Goal: Task Accomplishment & Management: Manage account settings

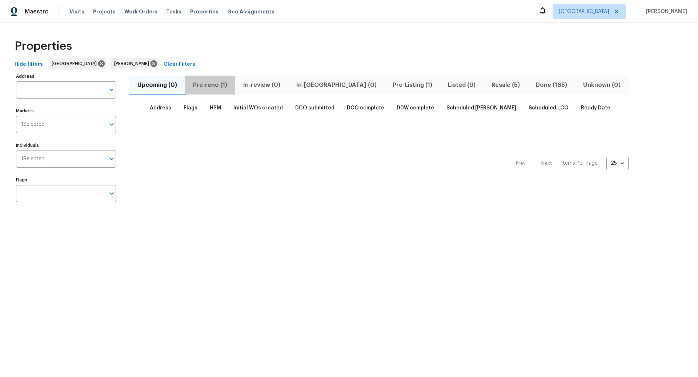
click at [211, 85] on span "Pre-reno (1)" at bounding box center [209, 85] width 41 height 10
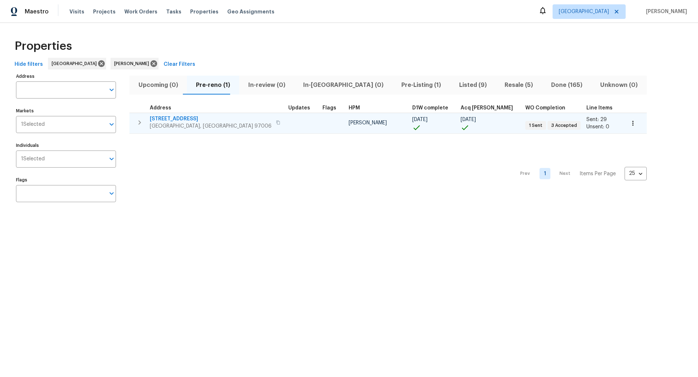
click at [141, 121] on icon "button" at bounding box center [139, 122] width 9 height 9
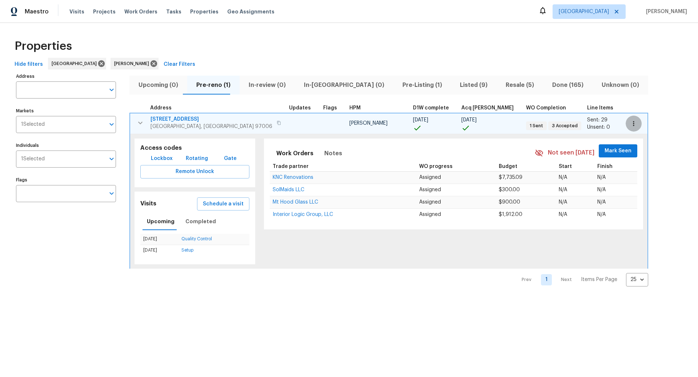
click at [630, 124] on icon "button" at bounding box center [633, 123] width 7 height 7
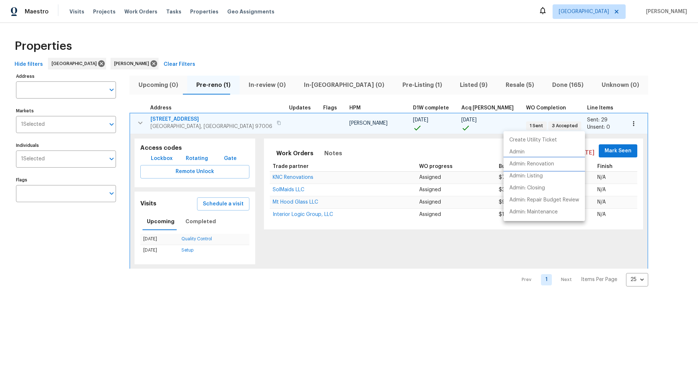
click at [528, 165] on p "Admin: Renovation" at bounding box center [531, 164] width 45 height 8
click at [158, 158] on div at bounding box center [349, 188] width 698 height 377
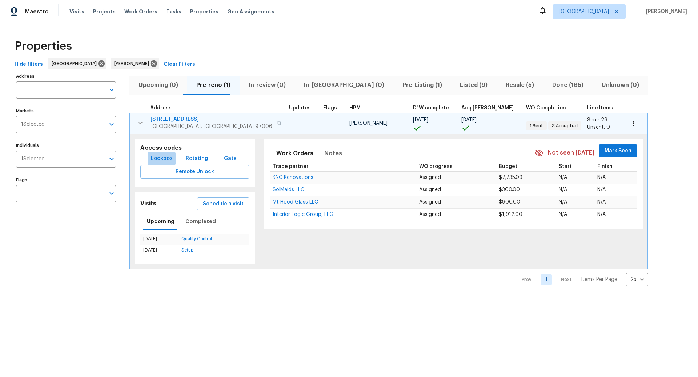
click at [158, 158] on span "Lockbox" at bounding box center [162, 158] width 22 height 9
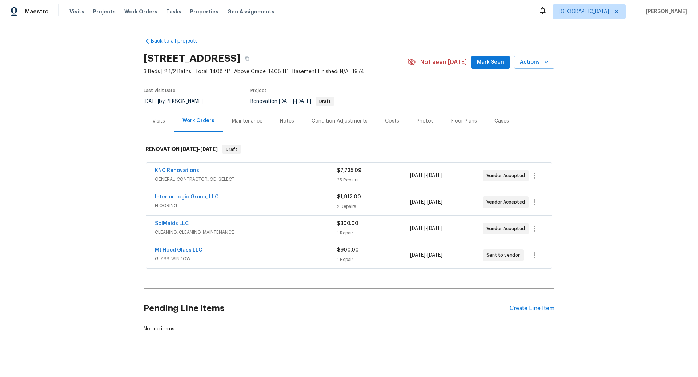
click at [286, 176] on span "GENERAL_CONTRACTOR, OD_SELECT" at bounding box center [246, 178] width 182 height 7
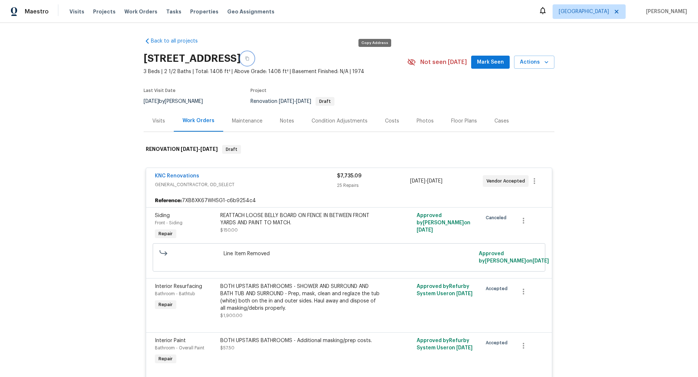
click at [249, 58] on icon "button" at bounding box center [247, 58] width 4 height 4
click at [185, 175] on link "KNC Renovations" at bounding box center [177, 175] width 44 height 5
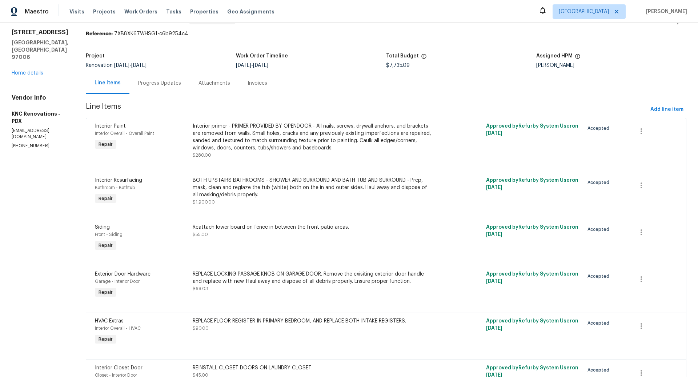
scroll to position [28, 0]
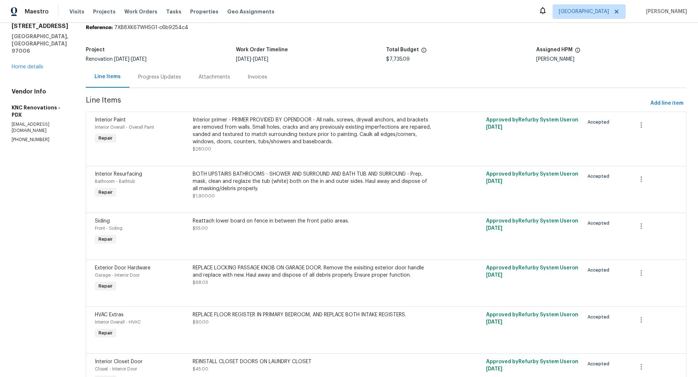
click at [306, 181] on div "BOTH UPSTAIRS BATHROOMS - SHOWER AND SURROUND AND BATH TUB AND SURROUND - Prep,…" at bounding box center [313, 181] width 240 height 22
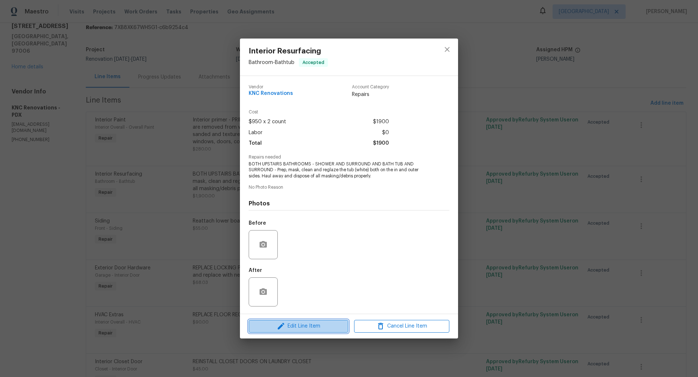
click at [314, 324] on span "Edit Line Item" at bounding box center [298, 326] width 95 height 9
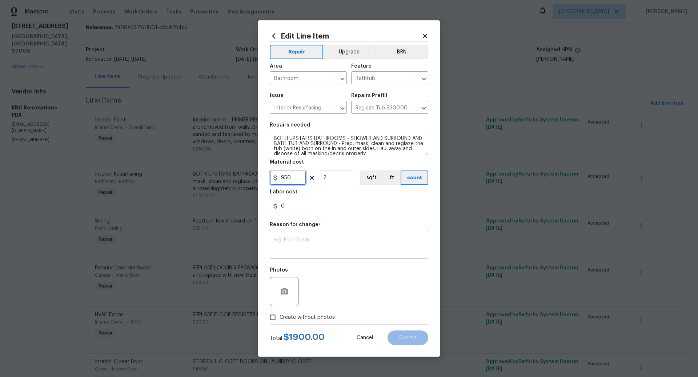
click at [296, 175] on input "950" at bounding box center [288, 177] width 36 height 15
type input "9"
click at [321, 238] on textarea at bounding box center [349, 244] width 150 height 15
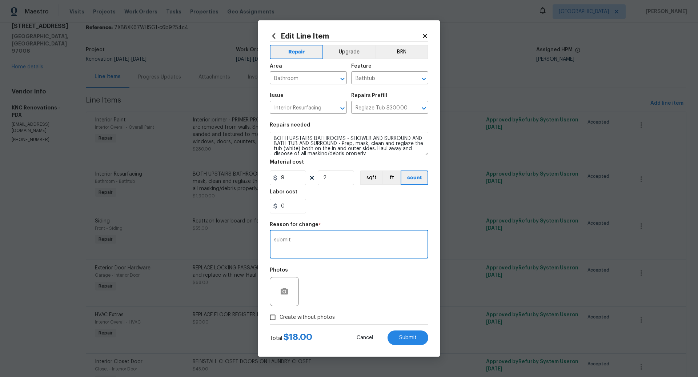
type textarea "submit"
click at [278, 315] on input "Create without photos" at bounding box center [273, 317] width 14 height 14
checkbox input "true"
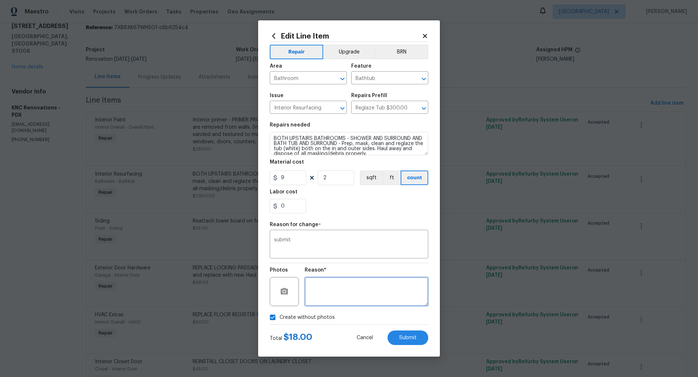
click at [353, 284] on textarea at bounding box center [366, 291] width 124 height 29
click at [412, 338] on span "Submit" at bounding box center [407, 337] width 17 height 5
type input "950"
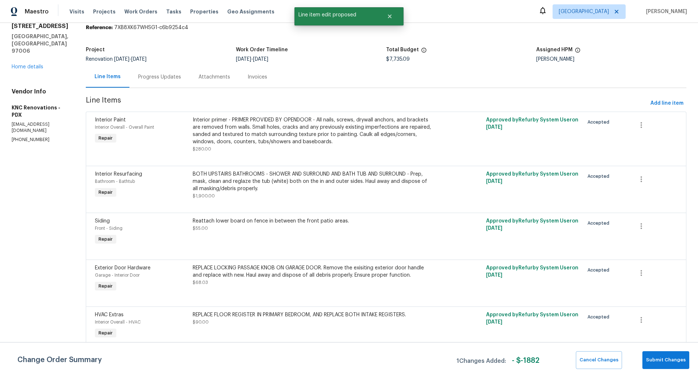
scroll to position [0, 0]
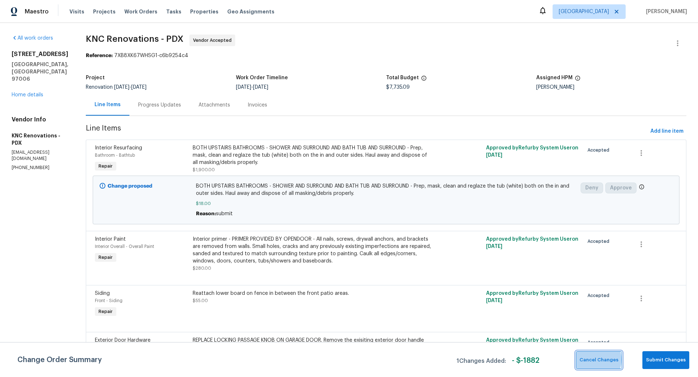
click at [593, 359] on span "Cancel Changes" at bounding box center [598, 360] width 39 height 8
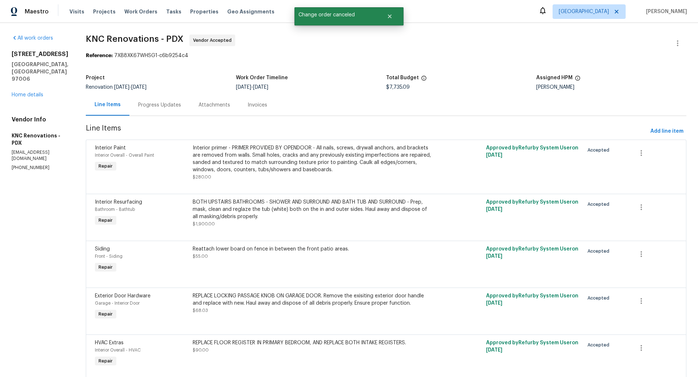
click at [290, 206] on div "BOTH UPSTAIRS BATHROOMS - SHOWER AND SURROUND AND BATH TUB AND SURROUND - Prep,…" at bounding box center [313, 209] width 240 height 22
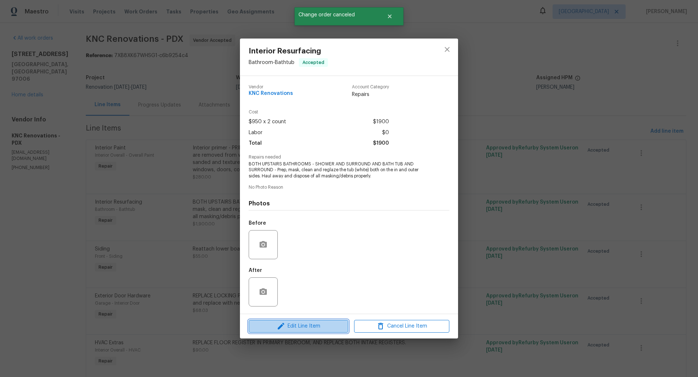
click at [295, 325] on span "Edit Line Item" at bounding box center [298, 326] width 95 height 9
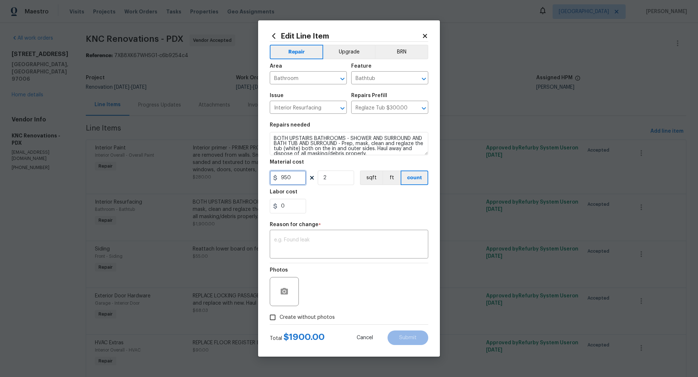
click at [292, 179] on input "950" at bounding box center [288, 177] width 36 height 15
type input "900"
click at [294, 239] on textarea at bounding box center [349, 244] width 150 height 15
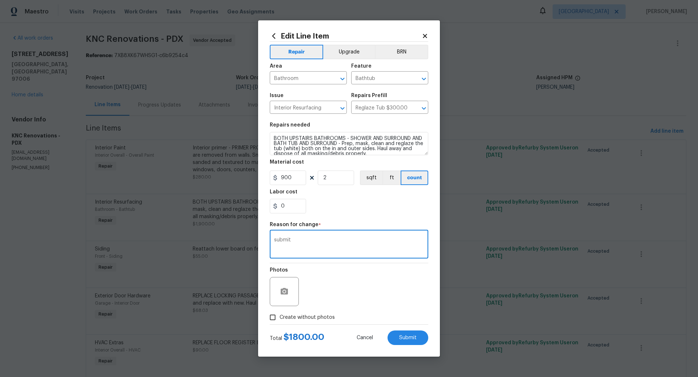
type textarea "submit"
click at [276, 316] on input "Create without photos" at bounding box center [273, 317] width 14 height 14
checkbox input "true"
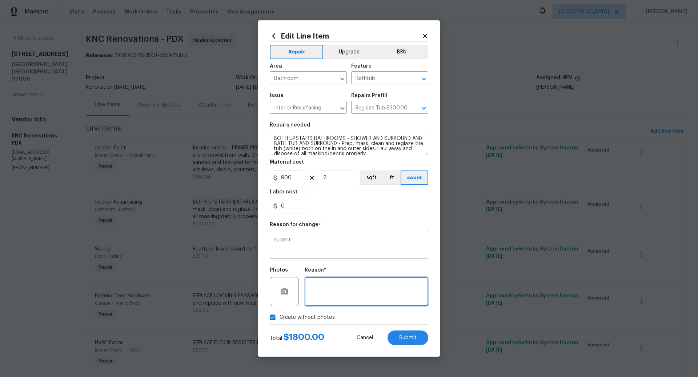
click at [338, 298] on textarea at bounding box center [366, 291] width 124 height 29
click at [410, 335] on span "Submit" at bounding box center [407, 337] width 17 height 5
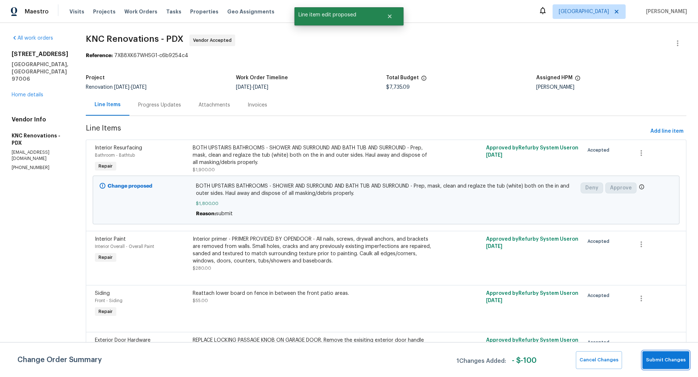
click at [670, 359] on span "Submit Changes" at bounding box center [666, 360] width 40 height 8
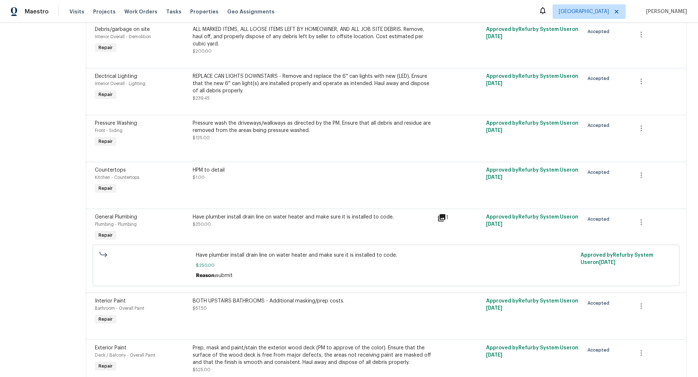
scroll to position [937, 0]
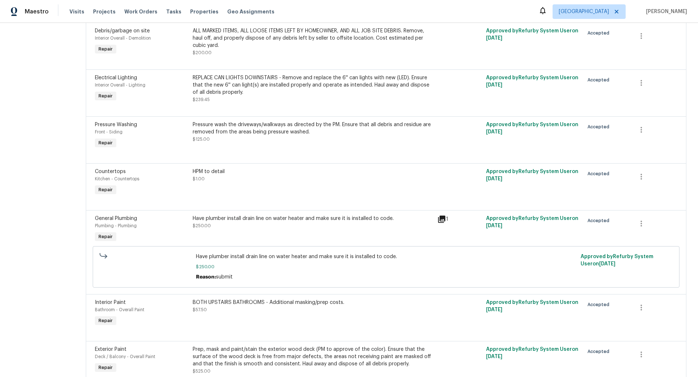
click at [225, 177] on div "HPM to detail $1.00" at bounding box center [313, 175] width 240 height 15
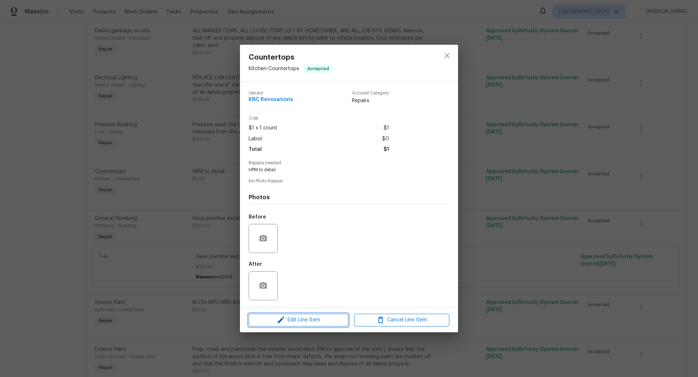
click at [303, 318] on span "Edit Line Item" at bounding box center [298, 319] width 95 height 9
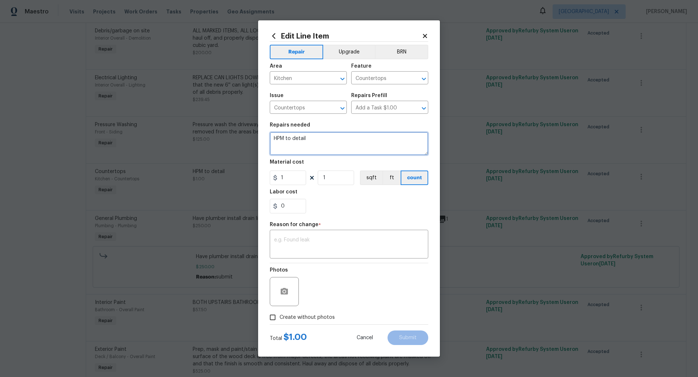
click at [294, 140] on textarea "HPM to detail" at bounding box center [349, 143] width 158 height 23
click at [286, 178] on input "1" at bounding box center [288, 177] width 36 height 15
click at [416, 139] on textarea "Resurface kitchen countertop and backsplash, and vanites." at bounding box center [349, 143] width 158 height 23
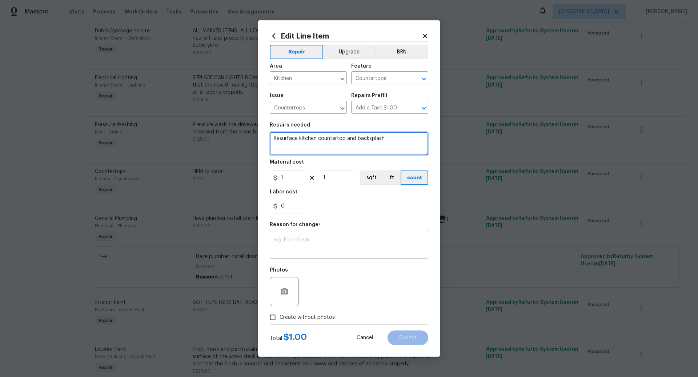
type textarea "Resurface kitchen countertop and backsplash"
click at [299, 176] on input "1" at bounding box center [288, 177] width 36 height 15
type input "800"
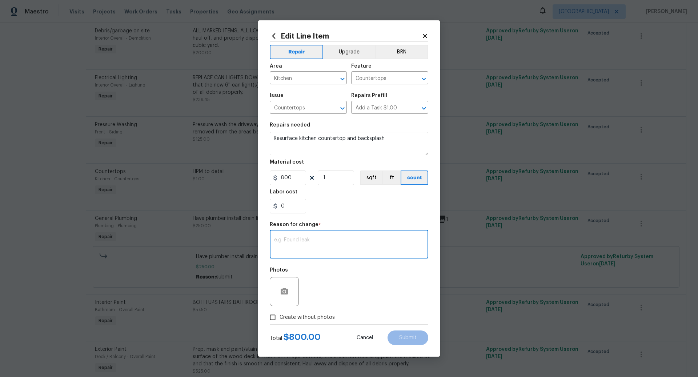
click at [296, 249] on textarea at bounding box center [349, 244] width 150 height 15
type textarea "submit"
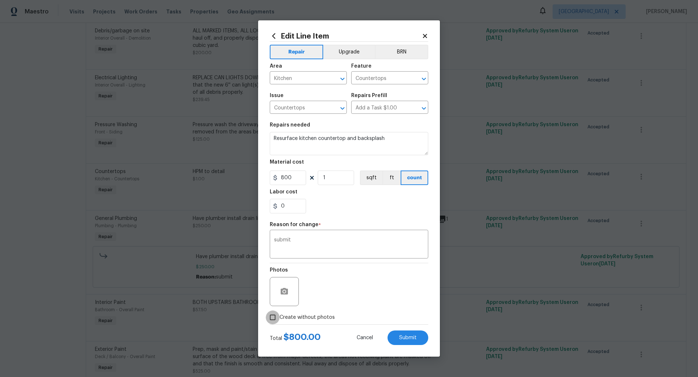
click at [274, 319] on input "Create without photos" at bounding box center [273, 317] width 14 height 14
checkbox input "true"
click at [327, 297] on textarea at bounding box center [366, 291] width 124 height 29
click at [406, 337] on span "Submit" at bounding box center [407, 337] width 17 height 5
type textarea "HPM to detail"
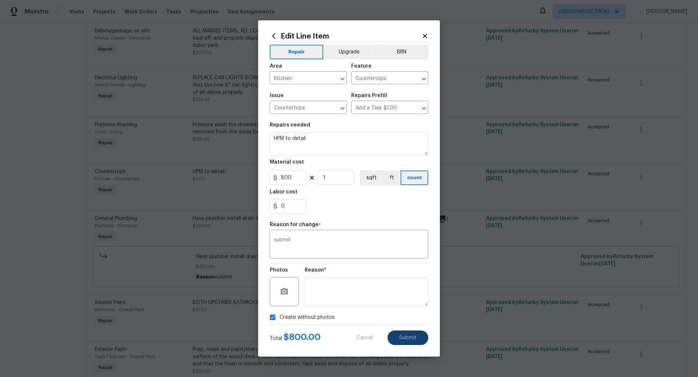
type input "1"
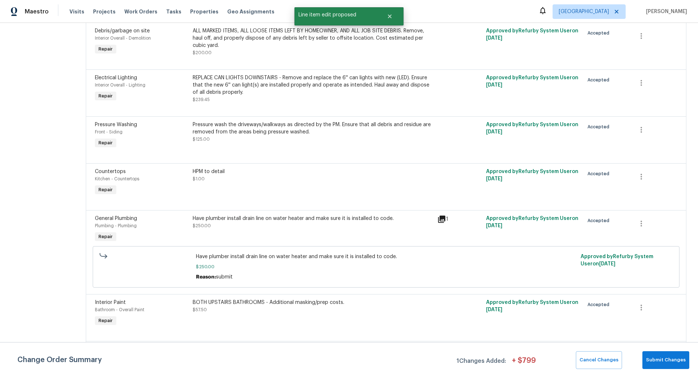
scroll to position [0, 0]
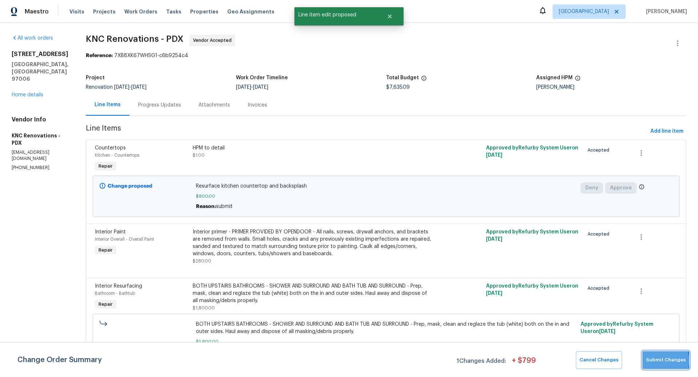
click at [661, 360] on span "Submit Changes" at bounding box center [666, 360] width 40 height 8
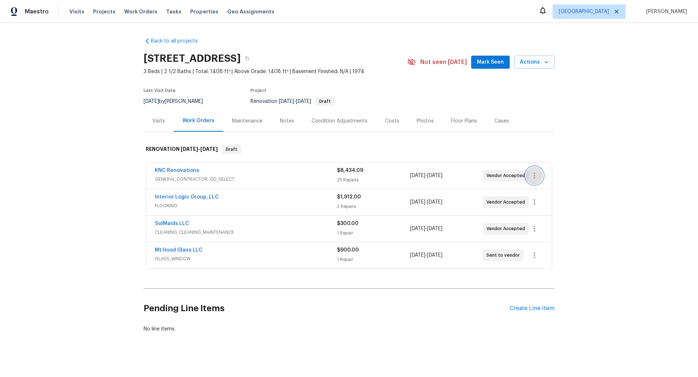
click at [536, 174] on icon "button" at bounding box center [534, 175] width 9 height 9
click at [536, 175] on li "Edit" at bounding box center [564, 175] width 78 height 12
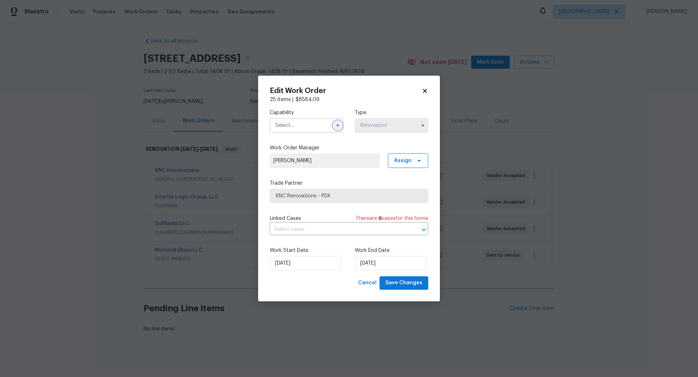
click at [337, 123] on icon "button" at bounding box center [338, 125] width 6 height 6
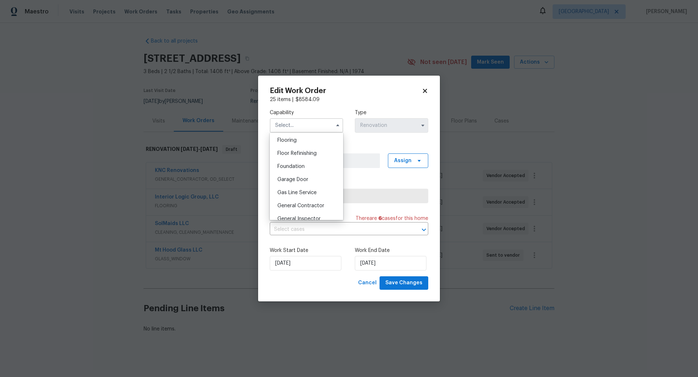
scroll to position [287, 0]
click at [293, 201] on span "General Contractor" at bounding box center [300, 201] width 47 height 5
type input "General Contractor"
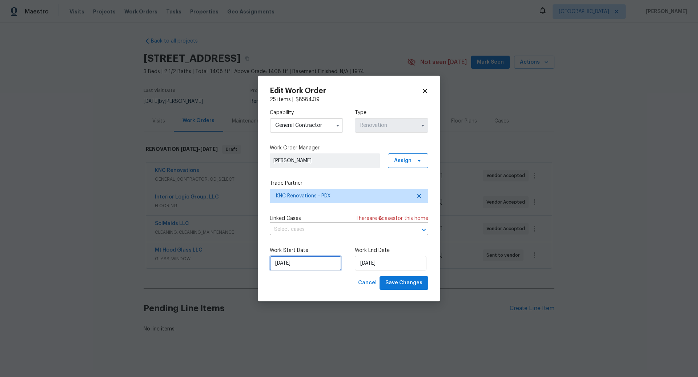
click at [311, 267] on input "[DATE]" at bounding box center [306, 263] width 72 height 15
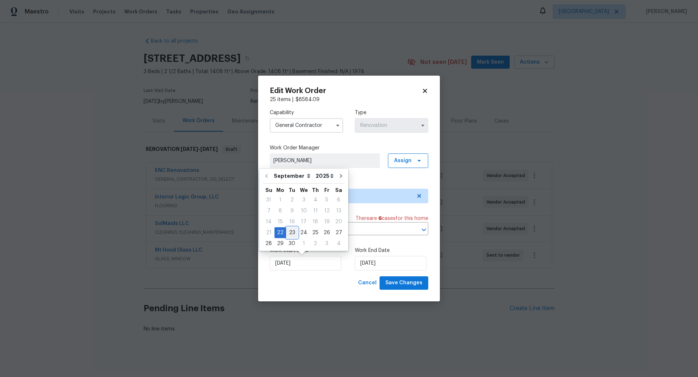
click at [292, 231] on div "23" at bounding box center [292, 232] width 12 height 10
type input "[DATE]"
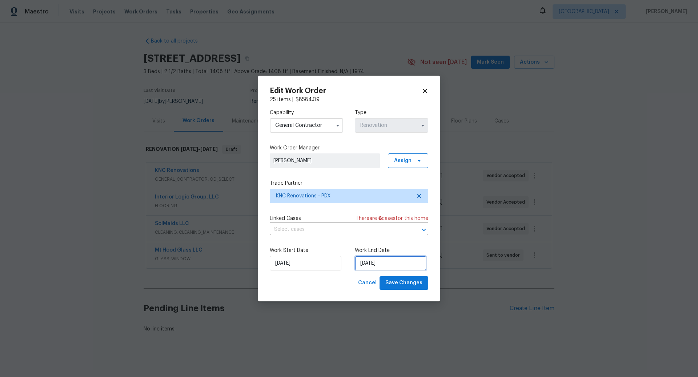
click at [393, 264] on input "9/26/2025" at bounding box center [391, 263] width 72 height 15
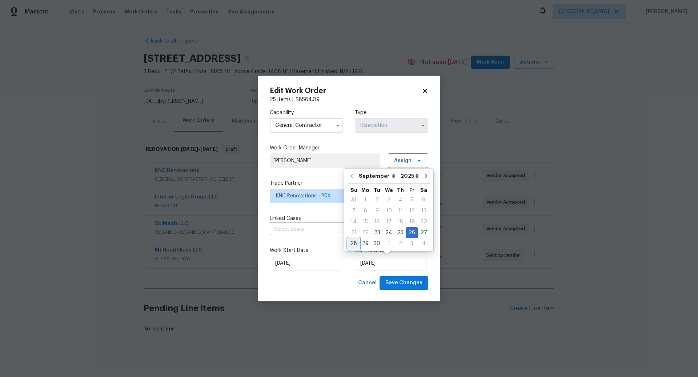
click at [354, 241] on div "28" at bounding box center [354, 243] width 12 height 10
type input "[DATE]"
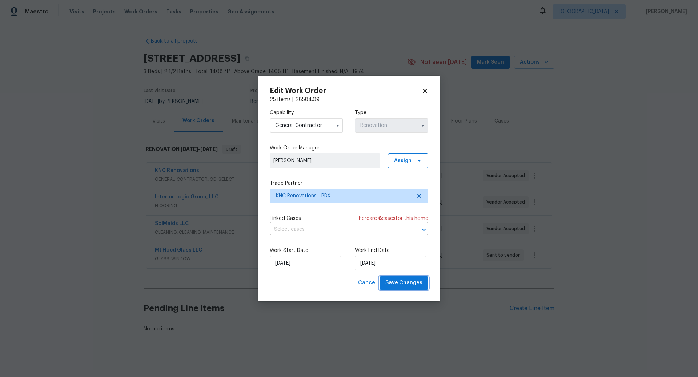
click at [403, 282] on span "Save Changes" at bounding box center [403, 282] width 37 height 9
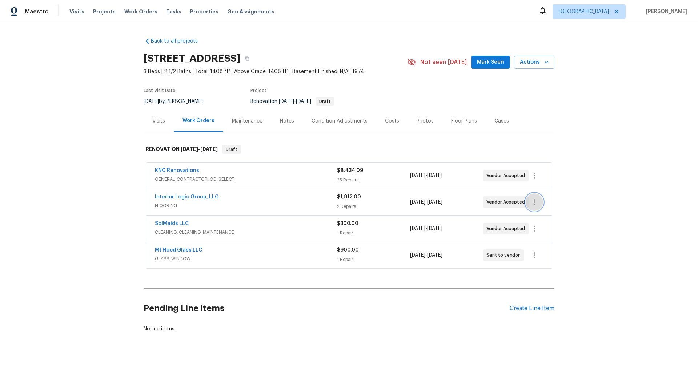
click at [535, 201] on icon "button" at bounding box center [534, 202] width 9 height 9
click at [535, 199] on li "Edit" at bounding box center [564, 201] width 78 height 12
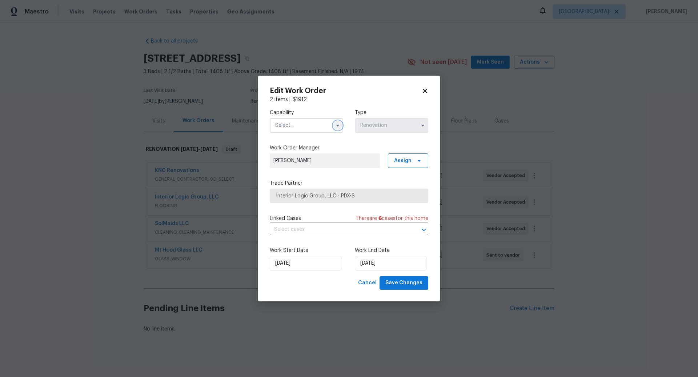
click at [338, 125] on icon "button" at bounding box center [337, 126] width 3 height 2
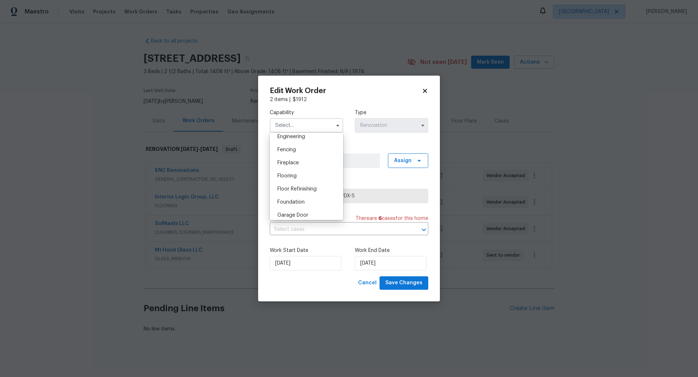
scroll to position [246, 0]
click at [290, 175] on span "Flooring" at bounding box center [286, 176] width 19 height 5
type input "Flooring"
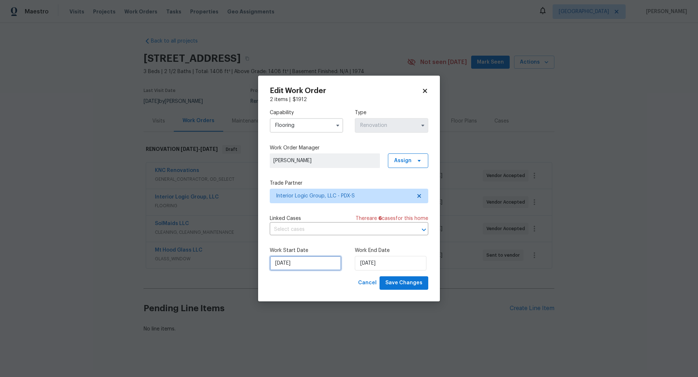
click at [319, 269] on input "[DATE]" at bounding box center [306, 263] width 72 height 15
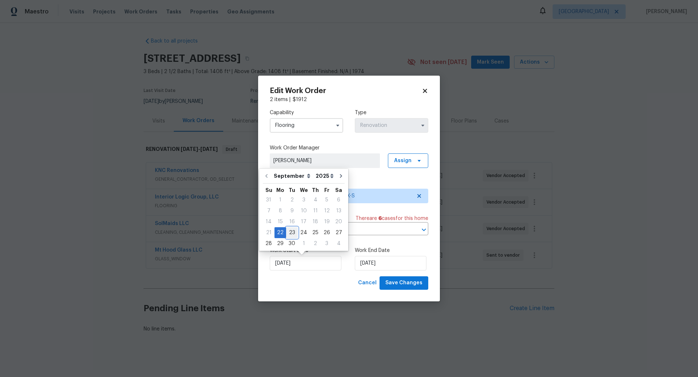
click at [291, 231] on div "23" at bounding box center [292, 232] width 12 height 10
type input "[DATE]"
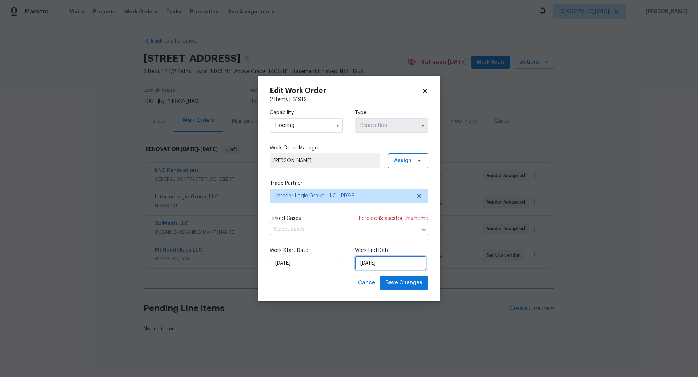
click at [392, 263] on input "[DATE]" at bounding box center [391, 263] width 72 height 15
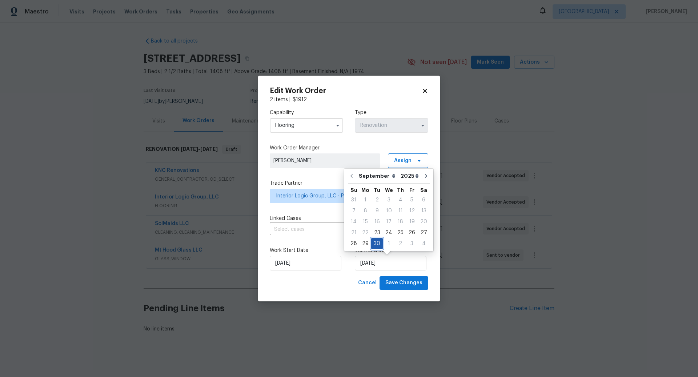
click at [376, 242] on div "30" at bounding box center [377, 243] width 12 height 10
click at [404, 281] on span "Save Changes" at bounding box center [403, 282] width 37 height 9
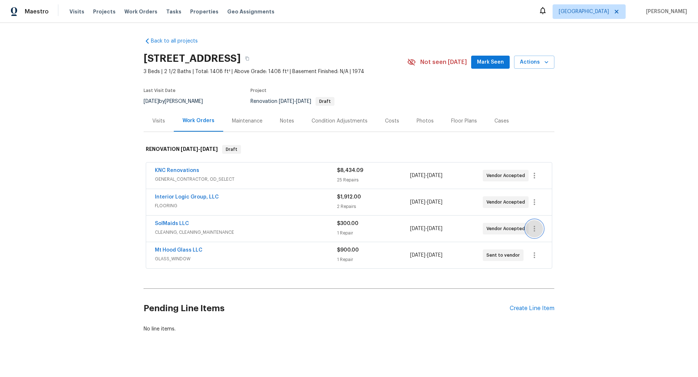
click at [535, 226] on icon "button" at bounding box center [534, 228] width 9 height 9
click at [535, 227] on li "Edit" at bounding box center [564, 228] width 78 height 12
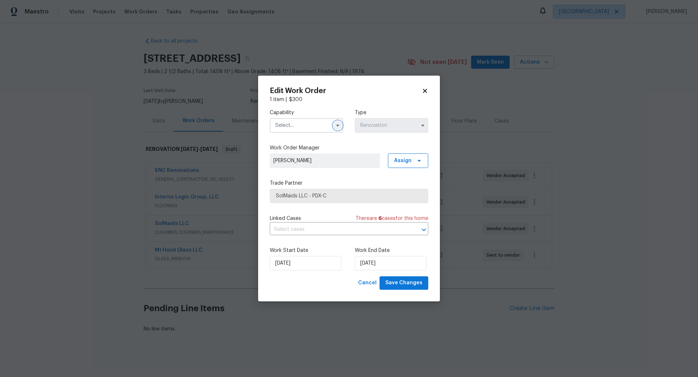
click at [336, 122] on icon "button" at bounding box center [338, 125] width 6 height 6
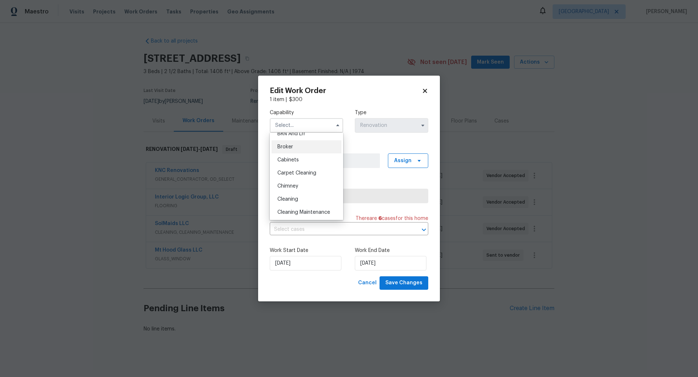
scroll to position [76, 0]
click at [292, 170] on span "Cleaning" at bounding box center [287, 169] width 21 height 5
type input "Cleaning"
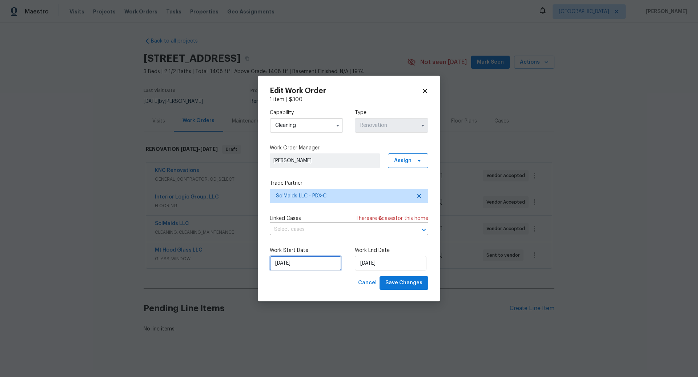
click at [313, 263] on input "[DATE]" at bounding box center [306, 263] width 72 height 15
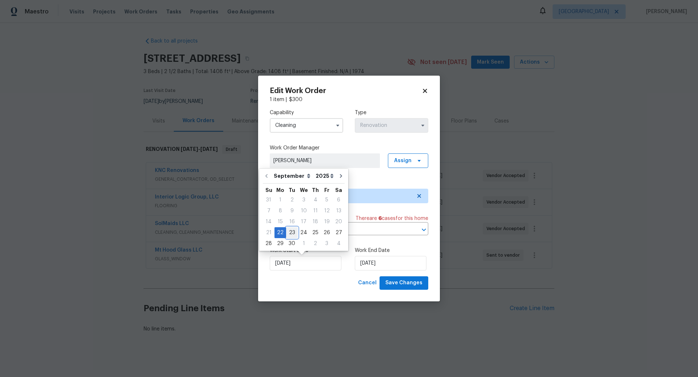
click at [290, 231] on div "23" at bounding box center [292, 232] width 12 height 10
type input "[DATE]"
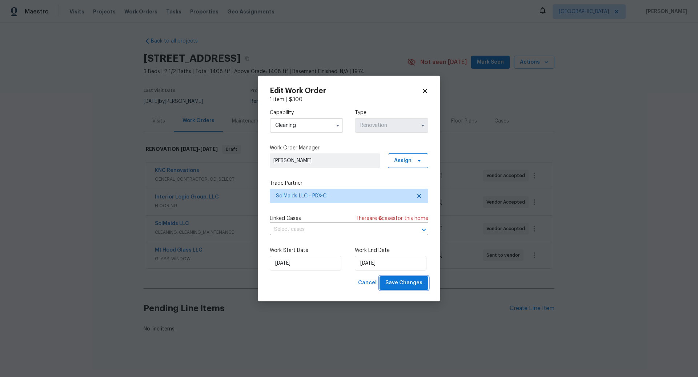
click at [400, 284] on span "Save Changes" at bounding box center [403, 282] width 37 height 9
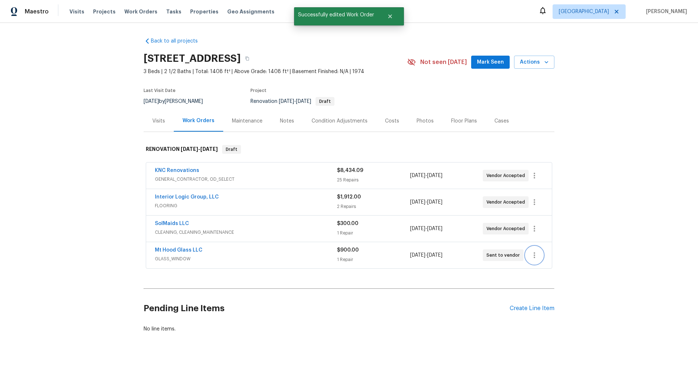
click at [536, 252] on icon "button" at bounding box center [534, 255] width 9 height 9
click at [535, 251] on li "Edit" at bounding box center [564, 254] width 78 height 12
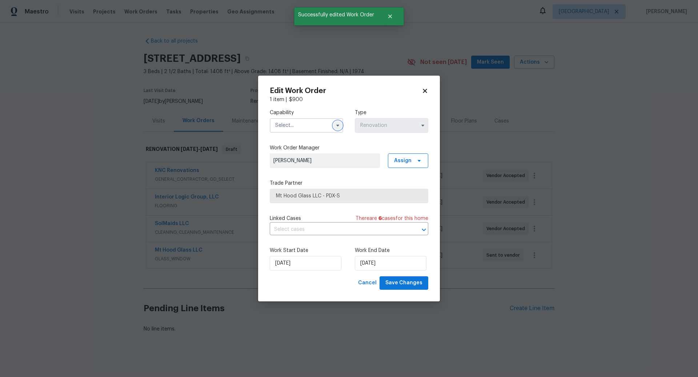
click at [337, 122] on icon "button" at bounding box center [338, 125] width 6 height 6
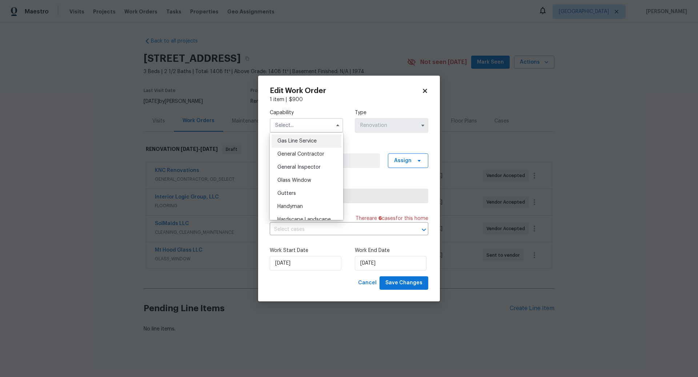
scroll to position [335, 0]
click at [288, 178] on span "Glass Window" at bounding box center [294, 179] width 34 height 5
type input "Glass Window"
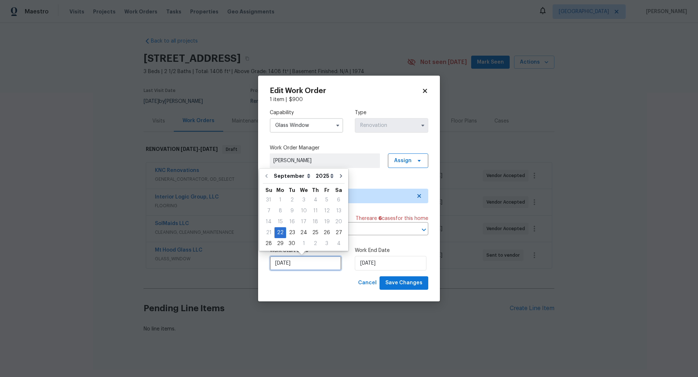
click at [319, 264] on input "[DATE]" at bounding box center [306, 263] width 72 height 15
click at [292, 231] on div "23" at bounding box center [292, 232] width 12 height 10
type input "[DATE]"
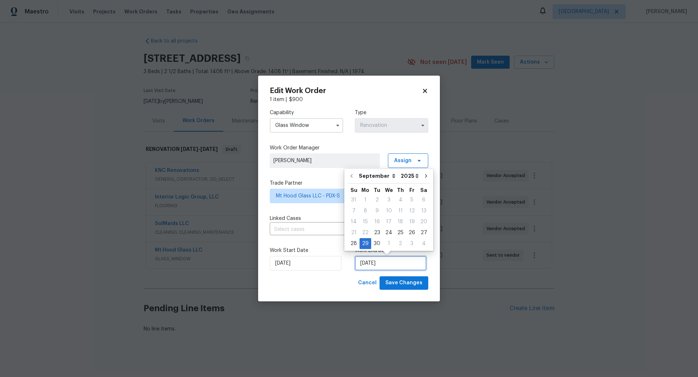
click at [394, 265] on input "9/29/2025" at bounding box center [391, 263] width 72 height 15
click at [377, 242] on div "30" at bounding box center [377, 243] width 12 height 10
type input "[DATE]"
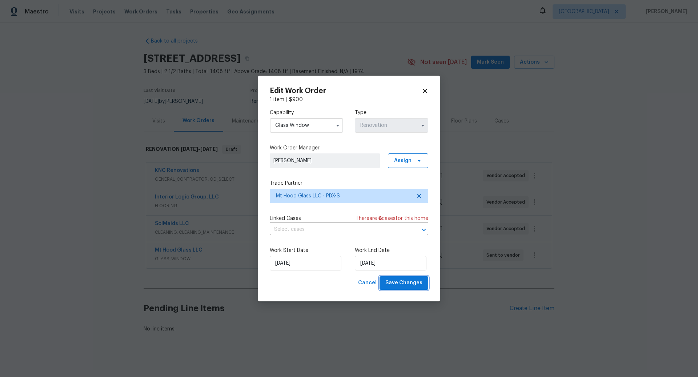
click at [408, 280] on span "Save Changes" at bounding box center [403, 282] width 37 height 9
